Goal: Task Accomplishment & Management: Complete application form

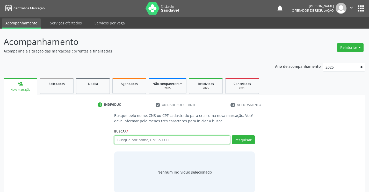
click at [136, 141] on input "text" at bounding box center [172, 139] width 116 height 9
click at [143, 138] on input "text" at bounding box center [172, 139] width 116 height 9
type input "702605184959015"
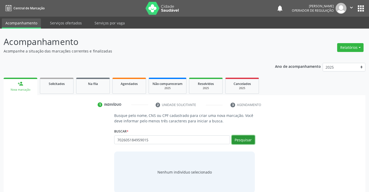
click at [245, 139] on button "Pesquisar" at bounding box center [243, 139] width 23 height 9
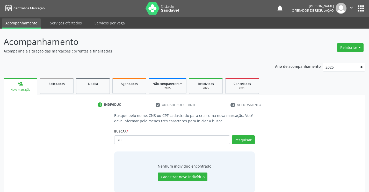
type input "7"
type input "702305184959015"
click at [249, 137] on button "Pesquisar" at bounding box center [243, 139] width 23 height 9
type input "702305184959015"
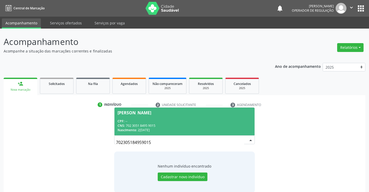
click at [153, 119] on div "CPF: --" at bounding box center [185, 121] width 134 height 4
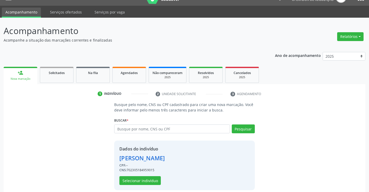
scroll to position [16, 0]
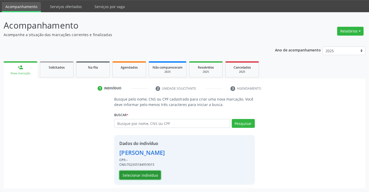
click at [141, 174] on button "Selecionar indivíduo" at bounding box center [139, 174] width 41 height 9
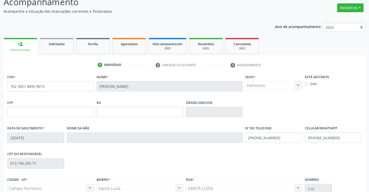
scroll to position [89, 0]
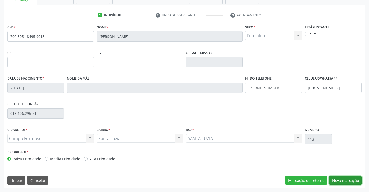
click at [349, 178] on button "Nova marcação" at bounding box center [345, 180] width 33 height 9
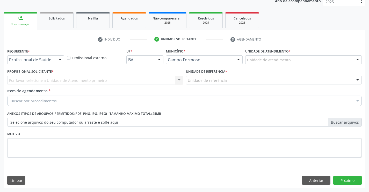
scroll to position [65, 0]
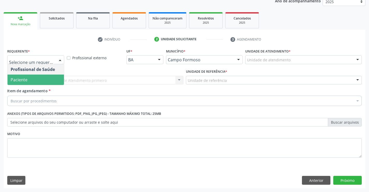
click at [29, 81] on span "Paciente" at bounding box center [36, 79] width 56 height 10
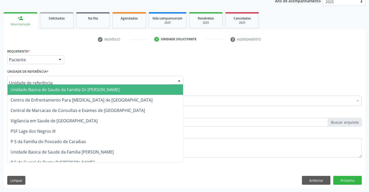
click at [58, 87] on span "Unidade Basica de Saude da Familia Dr [PERSON_NAME]" at bounding box center [65, 90] width 109 height 6
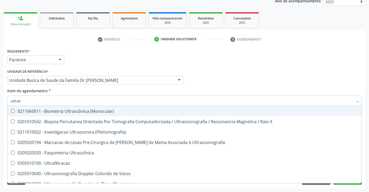
type input "ultrass"
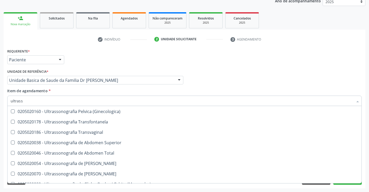
scroll to position [104, 0]
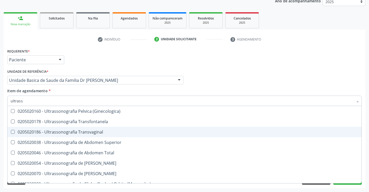
click at [116, 131] on div "0205020186 - Ultrassonografia Transvaginal" at bounding box center [185, 132] width 348 height 4
checkbox Transvaginal "true"
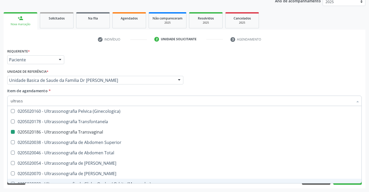
click at [367, 167] on div "Acompanhamento Acompanhe a situação das marcações correntes e finalizadas Relat…" at bounding box center [184, 77] width 369 height 228
checkbox X "true"
checkbox Transvaginal "false"
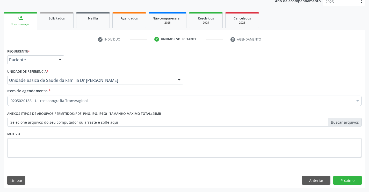
scroll to position [0, 0]
click at [347, 179] on button "Próximo" at bounding box center [348, 179] width 29 height 9
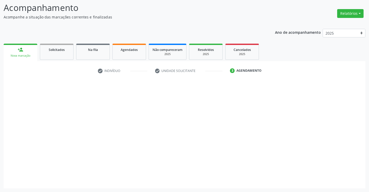
scroll to position [34, 0]
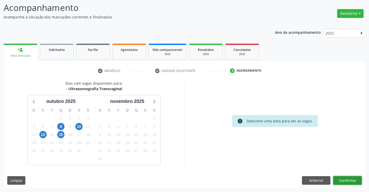
click at [347, 178] on button "Confirmar" at bounding box center [348, 180] width 29 height 9
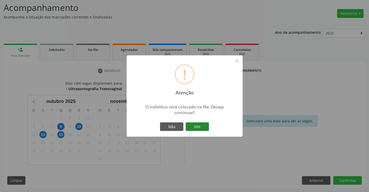
click at [202, 125] on button "Sim" at bounding box center [197, 126] width 23 height 9
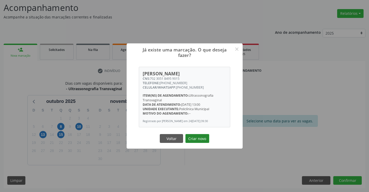
click at [199, 140] on button "Criar novo" at bounding box center [198, 138] width 24 height 9
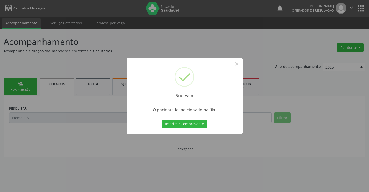
scroll to position [0, 0]
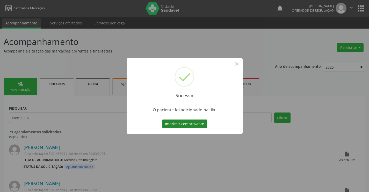
click at [187, 122] on button "Imprimir comprovante" at bounding box center [184, 123] width 45 height 9
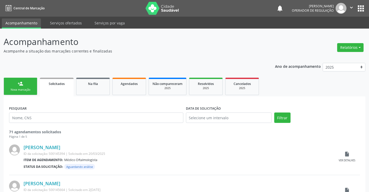
click at [25, 86] on link "person_add Nova marcação" at bounding box center [21, 85] width 34 height 17
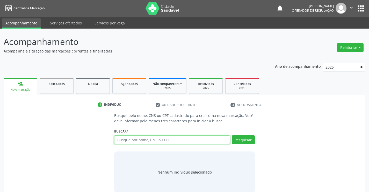
click at [178, 141] on input "text" at bounding box center [172, 139] width 116 height 9
type input "700807998152580"
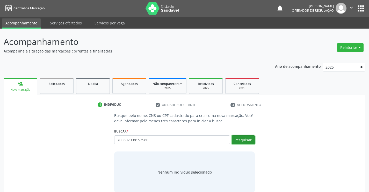
click at [245, 138] on button "Pesquisar" at bounding box center [243, 139] width 23 height 9
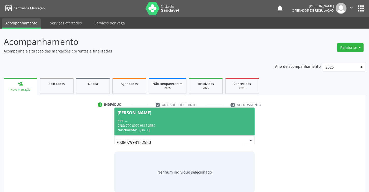
click at [164, 124] on div "CNS: 700 8079 9815 2580" at bounding box center [185, 125] width 134 height 4
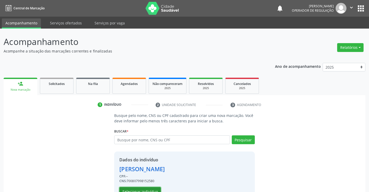
click at [140, 188] on button "Selecionar indivíduo" at bounding box center [139, 191] width 41 height 9
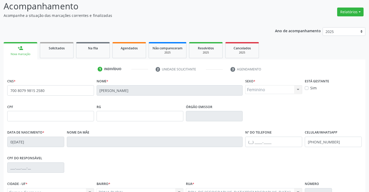
scroll to position [89, 0]
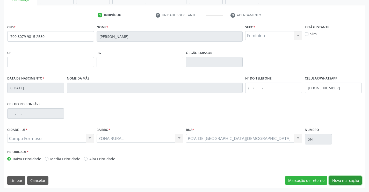
click at [347, 176] on button "Nova marcação" at bounding box center [345, 180] width 33 height 9
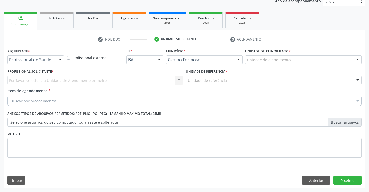
scroll to position [65, 0]
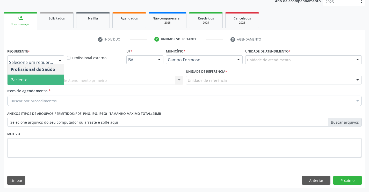
click at [27, 78] on span "Paciente" at bounding box center [19, 80] width 17 height 6
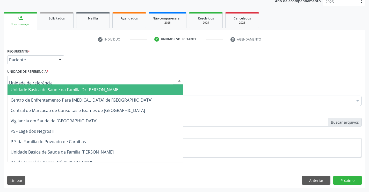
click at [38, 87] on span "Unidade Basica de Saude da Familia Dr [PERSON_NAME]" at bounding box center [65, 90] width 109 height 6
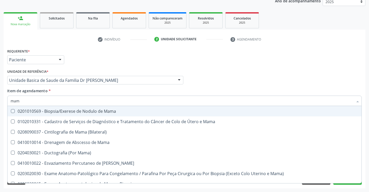
type input "mamo"
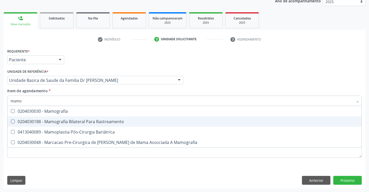
click at [81, 119] on div "0204030188 - Mamografia Bilateral Para Rastreamento" at bounding box center [185, 121] width 348 height 4
checkbox Rastreamento "true"
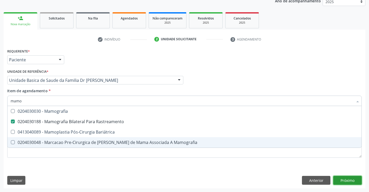
click at [351, 180] on div "Requerente * Paciente Profissional de Saúde Paciente Nenhum resultado encontrad…" at bounding box center [185, 117] width 362 height 141
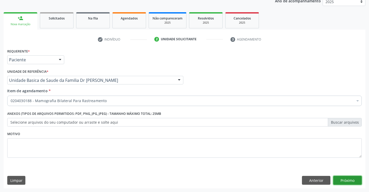
click at [349, 177] on button "Próximo" at bounding box center [348, 179] width 29 height 9
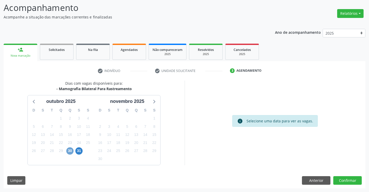
click at [69, 150] on span "30" at bounding box center [69, 150] width 7 height 7
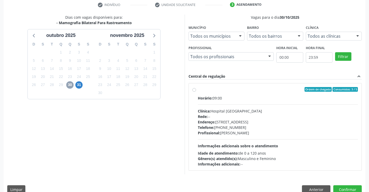
scroll to position [109, 0]
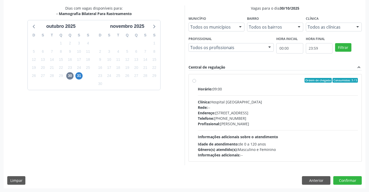
click at [256, 85] on label "Ordem de chegada Consumidos: 3 / 5 Horário: 09:00 Clínica: Hospital Sao Francis…" at bounding box center [278, 118] width 160 height 80
click at [196, 82] on input "Ordem de chegada Consumidos: 3 / 5 Horário: 09:00 Clínica: Hospital Sao Francis…" at bounding box center [195, 80] width 4 height 5
radio input "true"
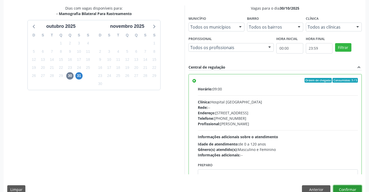
click at [346, 187] on button "Confirmar" at bounding box center [348, 189] width 29 height 9
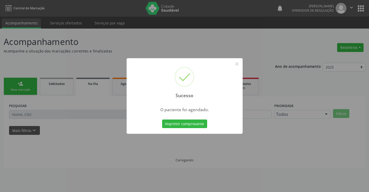
scroll to position [0, 0]
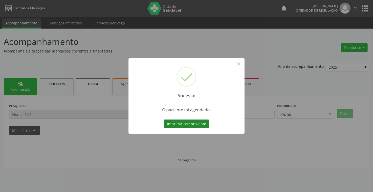
click at [183, 122] on button "Imprimir comprovante" at bounding box center [186, 123] width 45 height 9
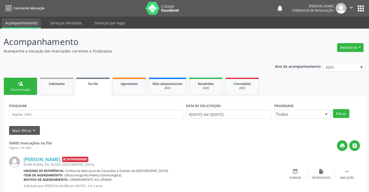
click at [28, 85] on link "person_add Nova marcação" at bounding box center [21, 85] width 34 height 17
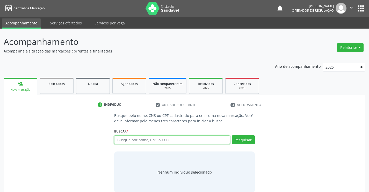
click at [163, 139] on input "text" at bounding box center [172, 139] width 116 height 9
type input "702400507065422"
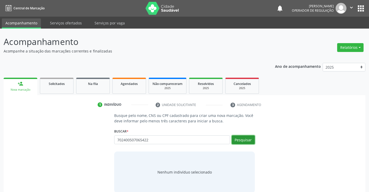
click at [239, 138] on button "Pesquisar" at bounding box center [243, 139] width 23 height 9
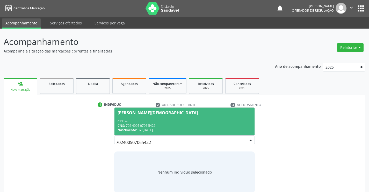
click at [165, 119] on div "CPF: --" at bounding box center [185, 121] width 134 height 4
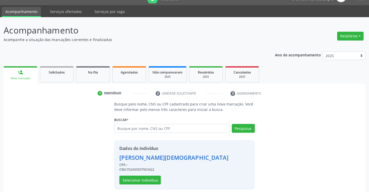
scroll to position [16, 0]
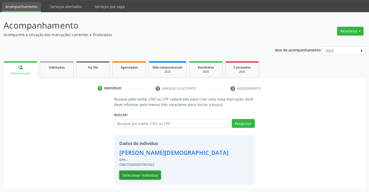
click at [145, 173] on button "Selecionar indivíduo" at bounding box center [139, 174] width 41 height 9
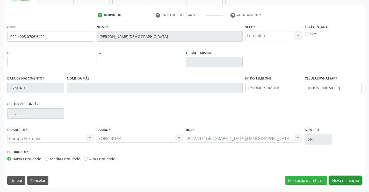
click at [339, 178] on button "Nova marcação" at bounding box center [345, 180] width 33 height 9
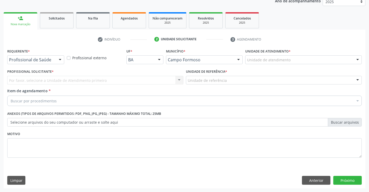
scroll to position [65, 0]
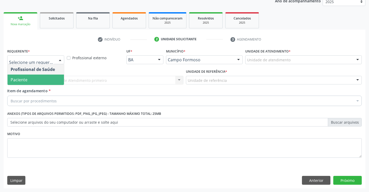
click at [22, 77] on span "Paciente" at bounding box center [19, 80] width 17 height 6
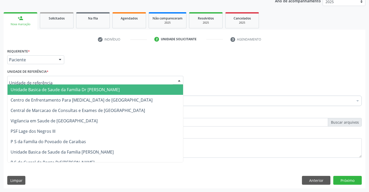
click at [29, 85] on span "Unidade Basica de Saude da Familia Dr [PERSON_NAME]" at bounding box center [96, 89] width 176 height 10
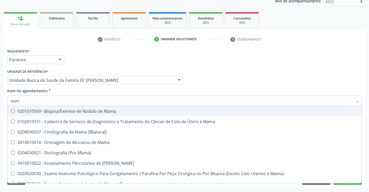
type input "mamo"
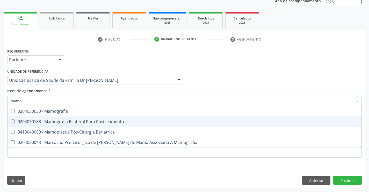
click at [94, 122] on div "0204030188 - Mamografia Bilateral Para Rastreamento" at bounding box center [185, 121] width 348 height 4
checkbox Rastreamento "true"
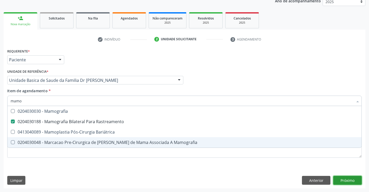
click at [351, 180] on div "Requerente * Paciente Profissional de Saúde Paciente Nenhum resultado encontrad…" at bounding box center [185, 117] width 362 height 141
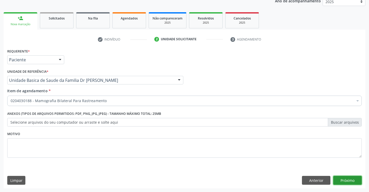
click at [351, 180] on button "Próximo" at bounding box center [348, 179] width 29 height 9
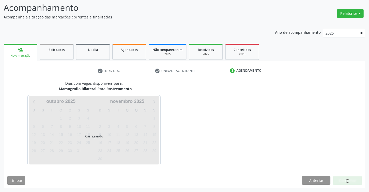
scroll to position [34, 0]
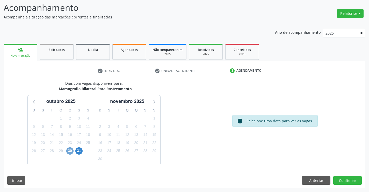
click at [70, 149] on span "30" at bounding box center [69, 150] width 7 height 7
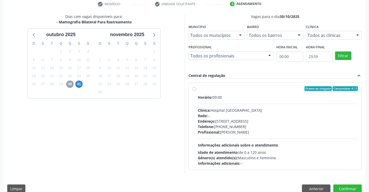
scroll to position [109, 0]
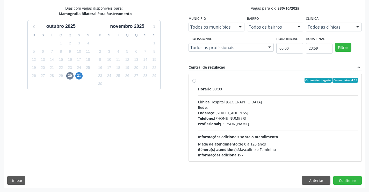
click at [263, 86] on label "Ordem de chegada Consumidos: 4 / 5 Horário: 09:00 Clínica: Hospital Sao Francis…" at bounding box center [278, 118] width 160 height 80
click at [196, 82] on input "Ordem de chegada Consumidos: 4 / 5 Horário: 09:00 Clínica: Hospital Sao Francis…" at bounding box center [195, 80] width 4 height 5
radio input "true"
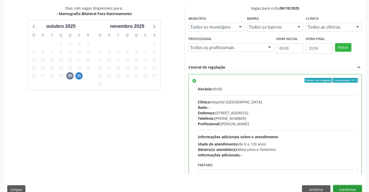
click at [347, 188] on button "Confirmar" at bounding box center [348, 189] width 29 height 9
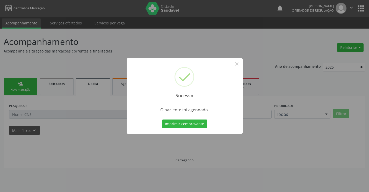
scroll to position [0, 0]
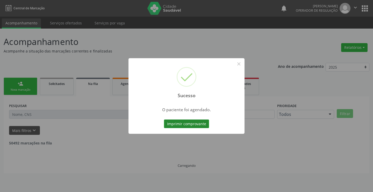
click at [183, 121] on button "Imprimir comprovante" at bounding box center [186, 123] width 45 height 9
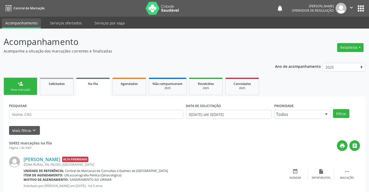
click at [21, 86] on div "person_add" at bounding box center [21, 84] width 6 height 6
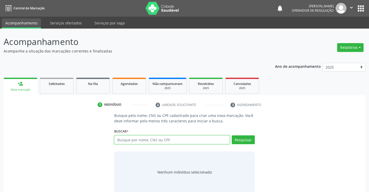
click at [177, 142] on input "text" at bounding box center [172, 139] width 116 height 9
type input "700407937180448"
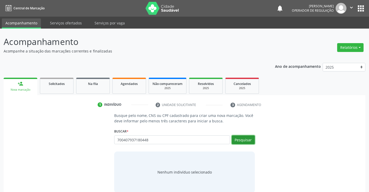
click at [245, 137] on button "Pesquisar" at bounding box center [243, 139] width 23 height 9
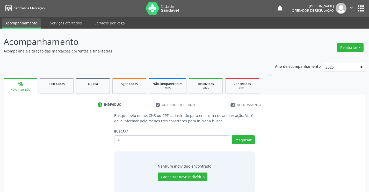
type input "7"
type input "700407937180448"
click at [241, 137] on button "Pesquisar" at bounding box center [243, 139] width 23 height 9
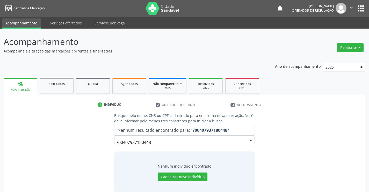
click at [242, 139] on input "700407937180448" at bounding box center [180, 142] width 128 height 10
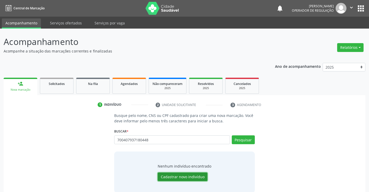
click at [177, 174] on button "Cadastrar novo indivíduo" at bounding box center [183, 176] width 50 height 9
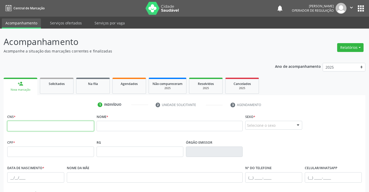
click at [48, 124] on input "text" at bounding box center [50, 126] width 87 height 10
type input "700 4079 3718 0448"
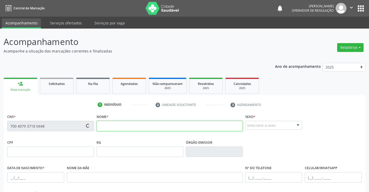
click at [118, 126] on input "text" at bounding box center [170, 126] width 146 height 10
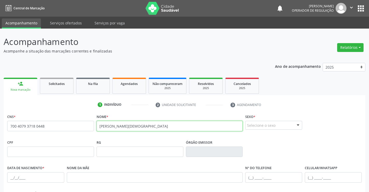
type input "MARIA VALDA DE JESUS"
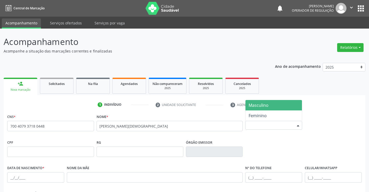
click at [270, 124] on div "Selecione o sexo" at bounding box center [273, 125] width 57 height 9
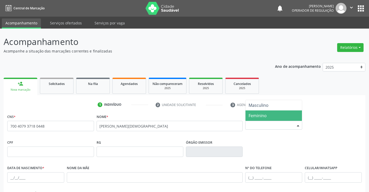
click at [268, 115] on span "Feminino" at bounding box center [274, 115] width 56 height 10
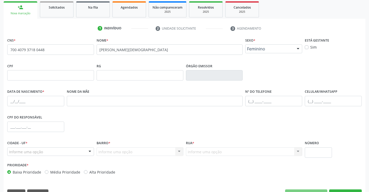
scroll to position [89, 0]
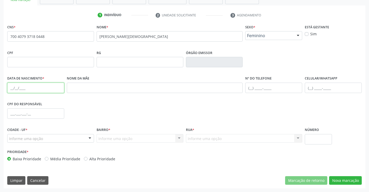
click at [29, 86] on input "text" at bounding box center [35, 87] width 57 height 10
type input "13/07/1963"
click at [322, 87] on input "text" at bounding box center [333, 87] width 57 height 10
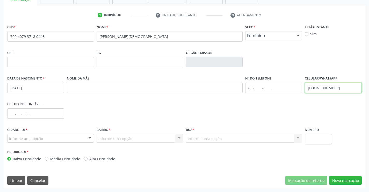
type input "(74) 9118-4485"
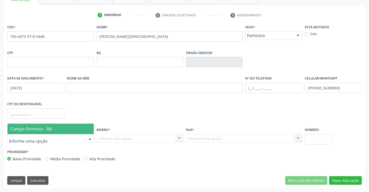
click at [52, 136] on div at bounding box center [50, 138] width 87 height 9
click at [55, 129] on span "Campo Formoso - BA" at bounding box center [51, 128] width 86 height 10
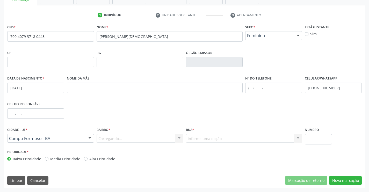
click at [120, 138] on div "Carregando... Nenhum resultado encontrado para: " " Nenhuma opção encontrada. D…" at bounding box center [140, 138] width 87 height 9
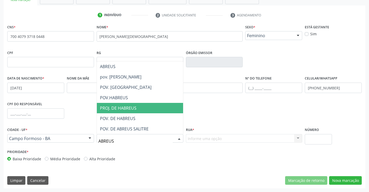
click at [124, 107] on span "PROJ. DE HABREUS" at bounding box center [118, 108] width 37 height 6
type input "ABREUS"
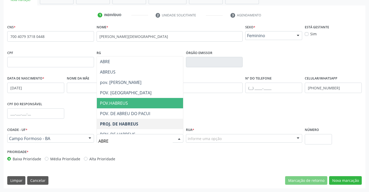
type input "ABREU"
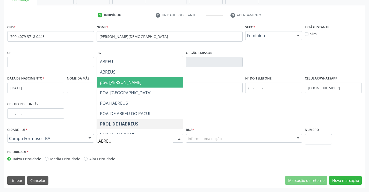
click at [122, 82] on span "pov. de abreus" at bounding box center [120, 82] width 41 height 6
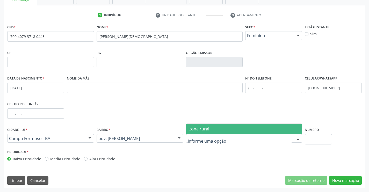
click at [205, 128] on span "zona rural" at bounding box center [199, 129] width 20 height 6
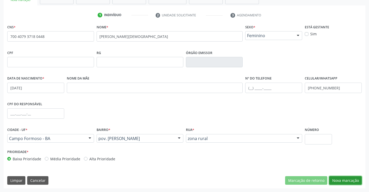
click at [351, 180] on button "Nova marcação" at bounding box center [345, 180] width 33 height 9
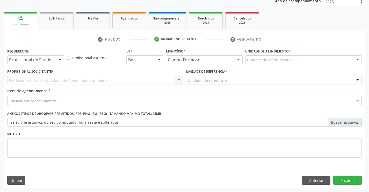
click at [30, 68] on label "Profissional Solicitante *" at bounding box center [30, 72] width 46 height 8
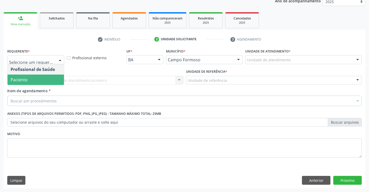
click at [31, 78] on span "Paciente" at bounding box center [36, 79] width 56 height 10
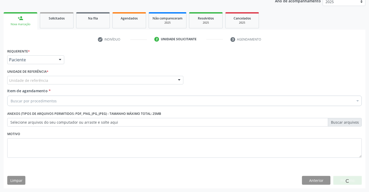
click at [32, 74] on label "Unidade de referência *" at bounding box center [27, 72] width 41 height 8
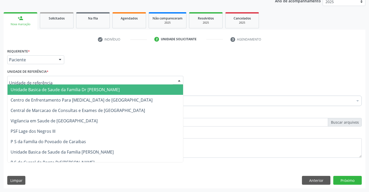
click at [44, 90] on span "Unidade Basica de Saude da Familia Dr [PERSON_NAME]" at bounding box center [65, 90] width 109 height 6
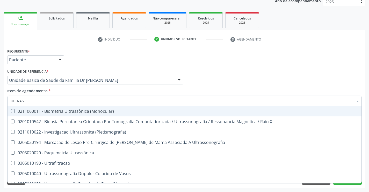
type input "ULTRASS"
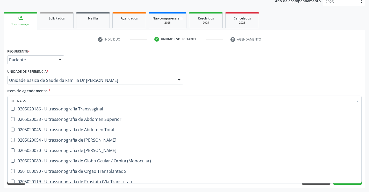
scroll to position [130, 0]
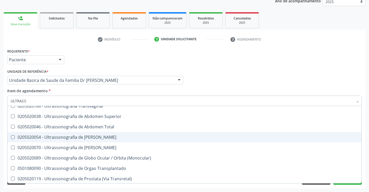
click at [128, 137] on div "0205020054 - Ultrassonografia de Aparelho Urinario" at bounding box center [185, 137] width 348 height 4
checkbox Urinario "true"
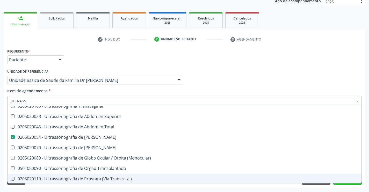
click at [368, 170] on div "Acompanhamento Acompanhe a situação das marcações correntes e finalizadas Relat…" at bounding box center [184, 77] width 369 height 228
checkbox X "true"
checkbox Urinario "false"
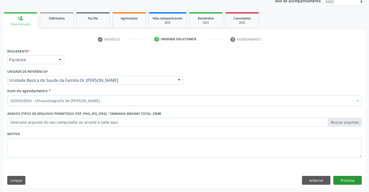
scroll to position [0, 0]
click at [346, 178] on button "Próximo" at bounding box center [348, 179] width 29 height 9
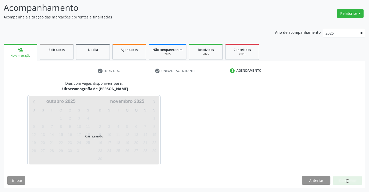
scroll to position [34, 0]
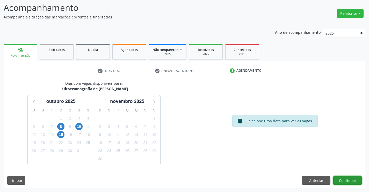
click at [348, 181] on button "Confirmar" at bounding box center [348, 180] width 29 height 9
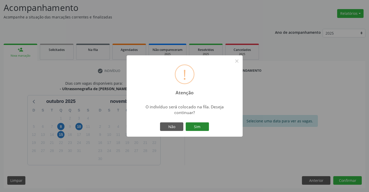
click at [193, 126] on button "Sim" at bounding box center [197, 126] width 23 height 9
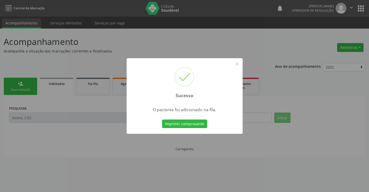
scroll to position [0, 0]
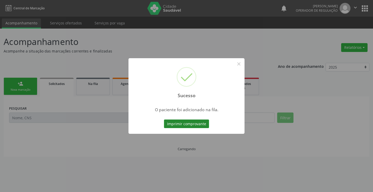
click at [192, 124] on button "Imprimir comprovante" at bounding box center [186, 123] width 45 height 9
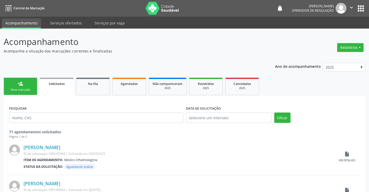
click at [19, 87] on link "person_add Nova marcação" at bounding box center [21, 85] width 34 height 17
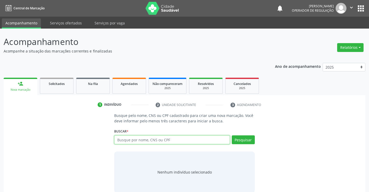
click at [171, 142] on input "text" at bounding box center [172, 139] width 116 height 9
type input "703404861785400"
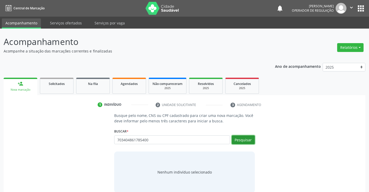
click at [245, 139] on button "Pesquisar" at bounding box center [243, 139] width 23 height 9
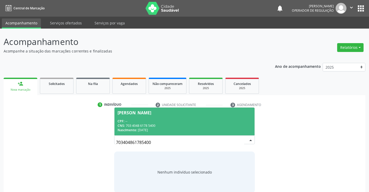
click at [174, 119] on div "CPF: --" at bounding box center [185, 121] width 134 height 4
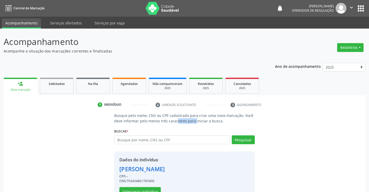
click at [174, 119] on p "Busque pelo nome, CNS ou CPF cadastrado para criar uma nova marcação. Você deve…" at bounding box center [184, 117] width 140 height 11
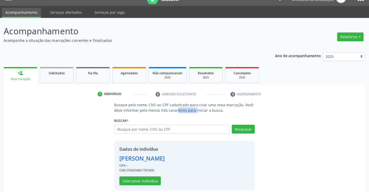
scroll to position [16, 0]
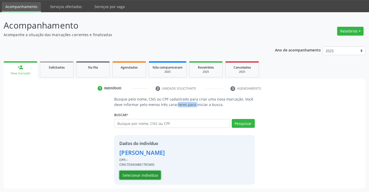
click at [139, 175] on button "Selecionar indivíduo" at bounding box center [139, 174] width 41 height 9
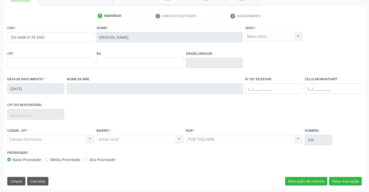
scroll to position [89, 0]
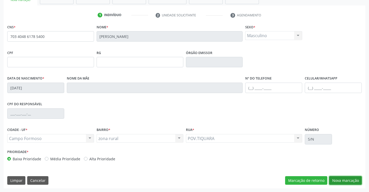
click at [336, 178] on button "Nova marcação" at bounding box center [345, 180] width 33 height 9
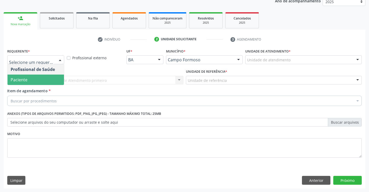
click at [30, 78] on span "Paciente" at bounding box center [36, 79] width 56 height 10
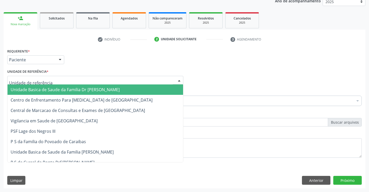
click at [39, 88] on span "Unidade Basica de Saude da Familia Dr [PERSON_NAME]" at bounding box center [65, 90] width 109 height 6
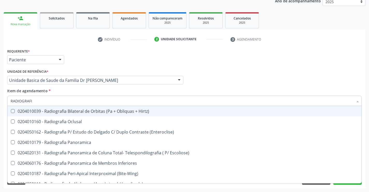
type input "RADIOGRAFIA"
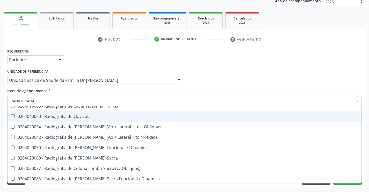
scroll to position [259, 0]
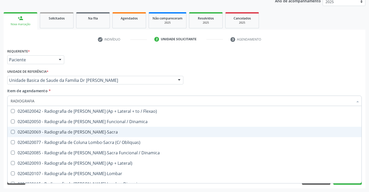
click at [120, 130] on div "0204020069 - Radiografia de Coluna Lombo-Sacra" at bounding box center [185, 132] width 348 height 4
checkbox Lombo-Sacra "true"
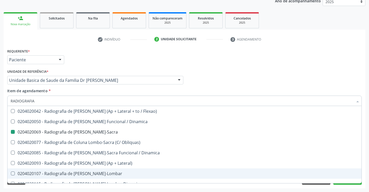
click at [367, 152] on div "Acompanhamento Acompanhe a situação das marcações correntes e finalizadas Relat…" at bounding box center [184, 77] width 369 height 228
checkbox Oclusal "true"
checkbox Lombo-Sacra "false"
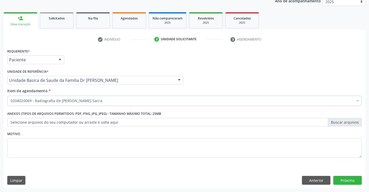
scroll to position [0, 0]
click at [348, 179] on button "Próximo" at bounding box center [348, 179] width 29 height 9
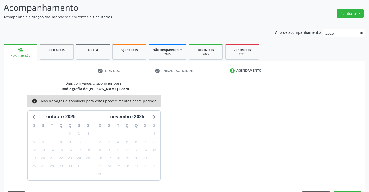
scroll to position [49, 0]
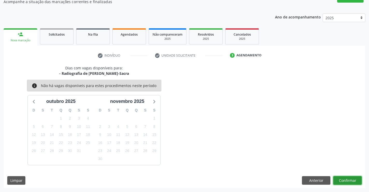
click at [347, 179] on button "Confirmar" at bounding box center [348, 180] width 29 height 9
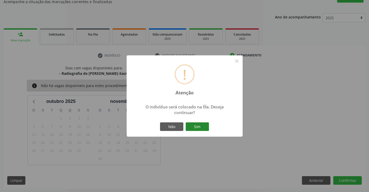
click at [197, 124] on button "Sim" at bounding box center [197, 126] width 23 height 9
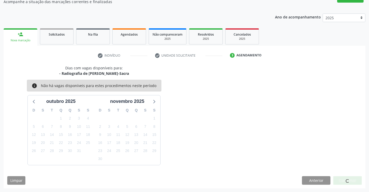
scroll to position [0, 0]
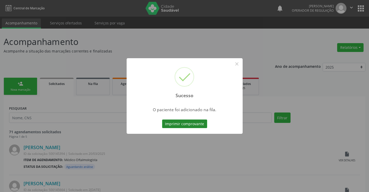
click at [195, 123] on button "Imprimir comprovante" at bounding box center [184, 123] width 45 height 9
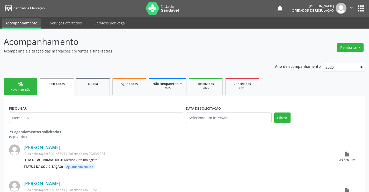
click at [14, 89] on div "Nova marcação" at bounding box center [21, 90] width 26 height 4
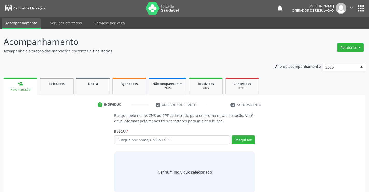
click at [4, 77] on link "person_add Nova marcação" at bounding box center [21, 85] width 34 height 17
click at [350, 6] on icon "" at bounding box center [352, 8] width 6 height 6
click at [333, 31] on link "Sair" at bounding box center [339, 31] width 36 height 7
